Goal: Communication & Community: Ask a question

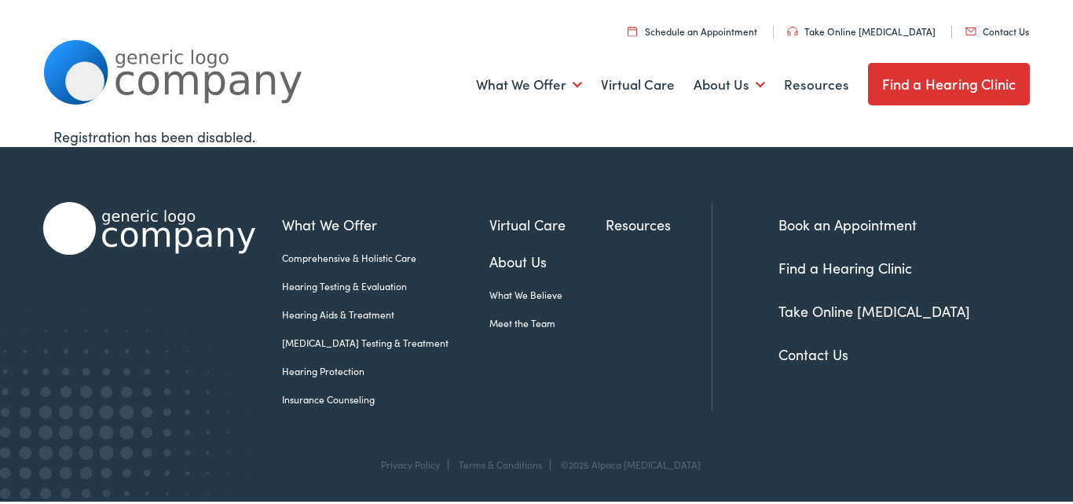
click at [1006, 28] on link "Contact Us" at bounding box center [998, 30] width 64 height 13
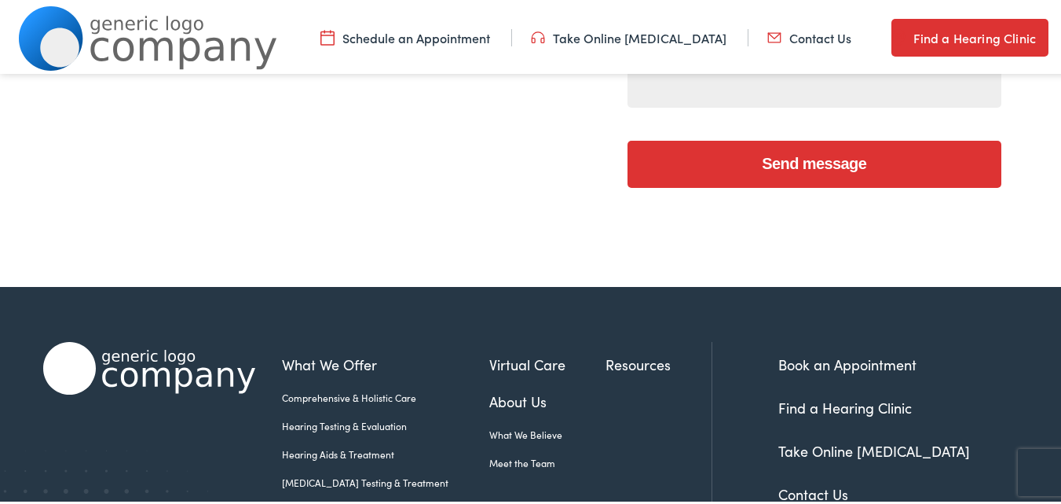
scroll to position [314, 0]
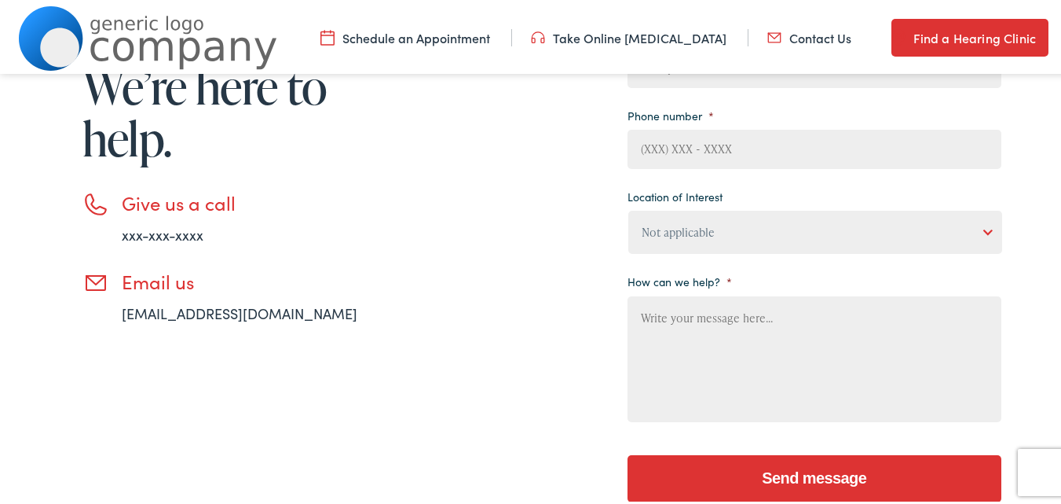
drag, startPoint x: 719, startPoint y: 141, endPoint x: 742, endPoint y: 164, distance: 33.3
click at [739, 159] on input "Phone number *" at bounding box center [815, 145] width 374 height 39
type input "6147398167"
type input "Sabrina"
type input "Bell"
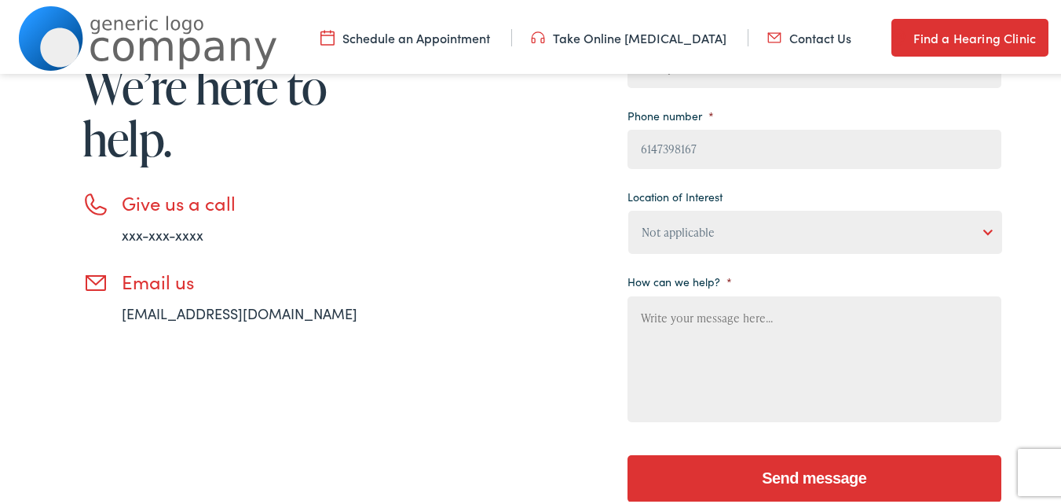
type input "sabrina@ohiolightdisplays.com"
click at [729, 234] on select "Not applicable Estes Audiology, Seguin Estes Audiology, San Antonio Estes Audio…" at bounding box center [816, 228] width 374 height 43
select select "Estes Audiology, San Antonio"
click at [629, 207] on select "Not applicable Estes Audiology, Seguin Estes Audiology, San Antonio Estes Audio…" at bounding box center [816, 228] width 374 height 43
click at [746, 329] on textarea "How can we help? *" at bounding box center [815, 356] width 374 height 126
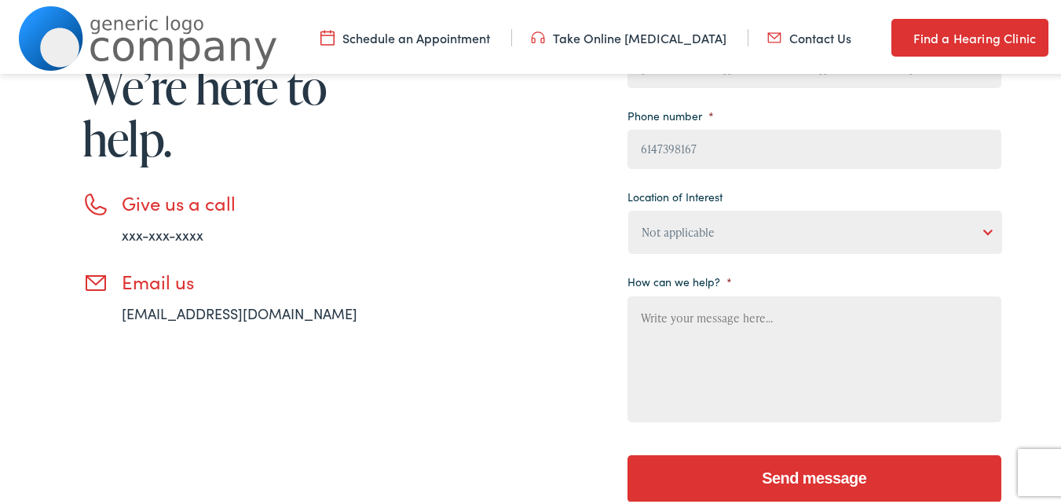
paste textarea "At Ohio Light Displays, we specialize in professional lighting installations fo…"
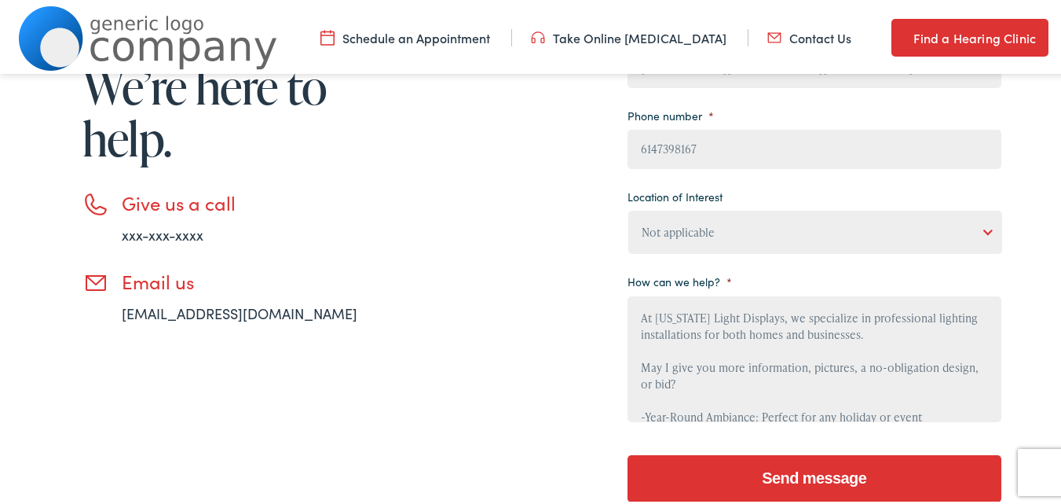
scroll to position [217, 0]
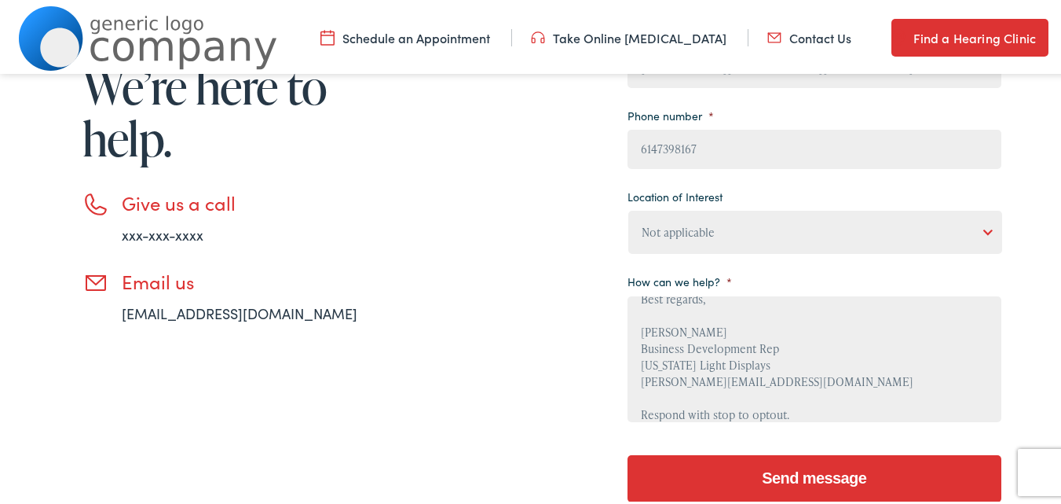
type textarea "At Ohio Light Displays, we specialize in professional lighting installations fo…"
click at [828, 489] on input "Send message" at bounding box center [815, 475] width 374 height 47
